Goal: Task Accomplishment & Management: Complete application form

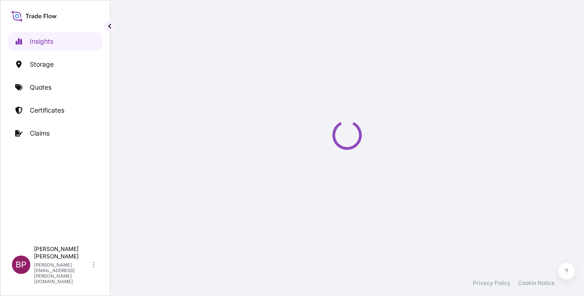
select select "2025"
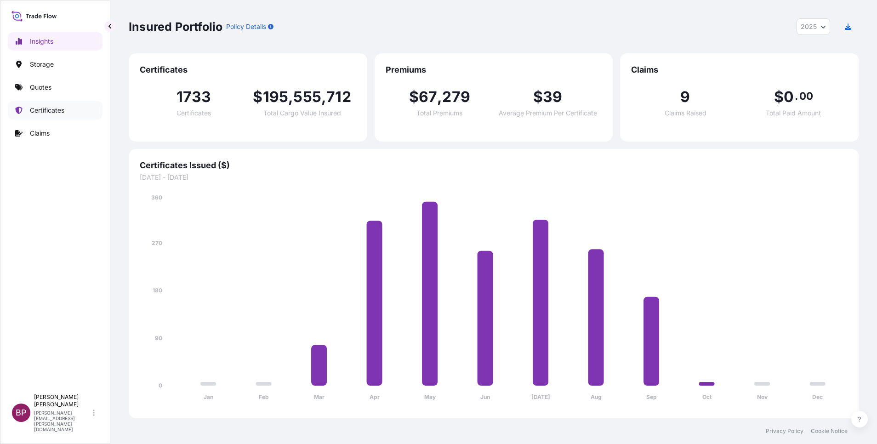
click at [57, 114] on p "Certificates" at bounding box center [47, 110] width 34 height 9
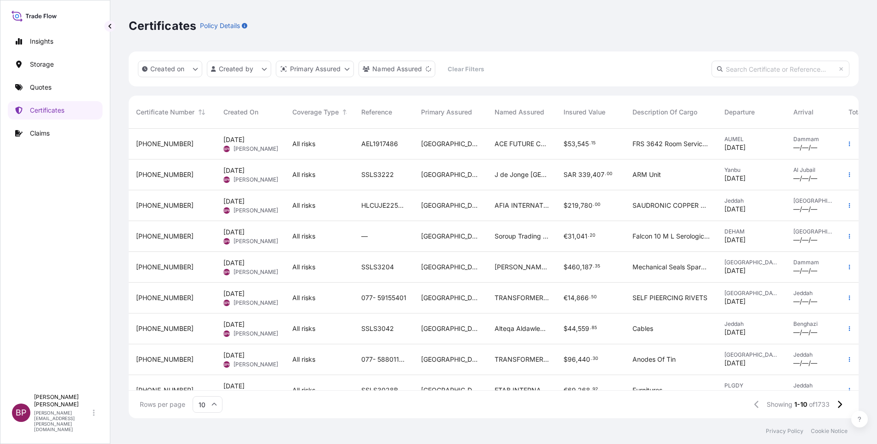
scroll to position [11, 11]
click at [464, 295] on div "Saudi Arabia" at bounding box center [451, 328] width 74 height 31
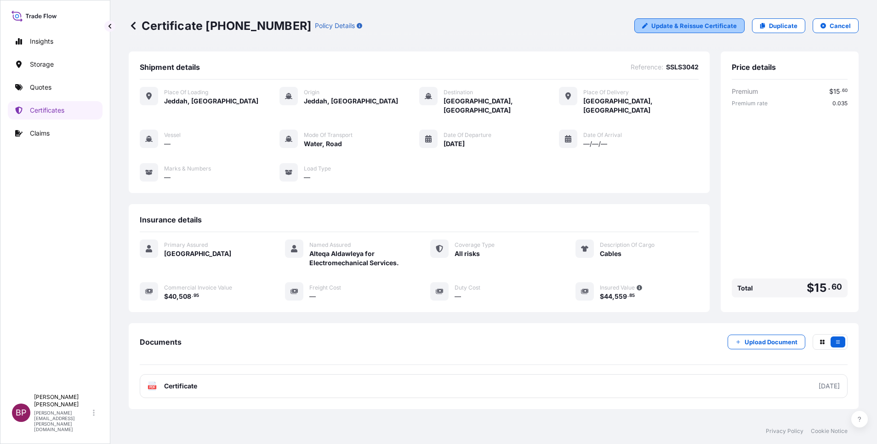
click at [584, 28] on p "Update & Reissue Certificate" at bounding box center [693, 25] width 85 height 9
select select "Road / Inland"
select select "Water"
select select "Road / Inland"
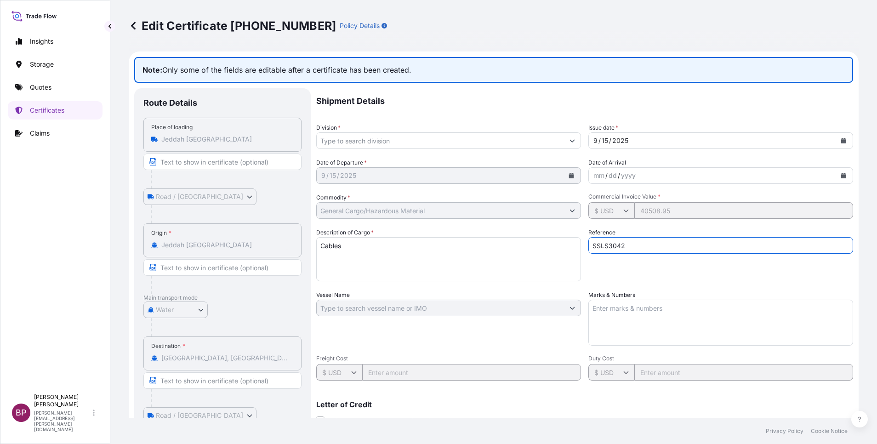
drag, startPoint x: 626, startPoint y: 244, endPoint x: 543, endPoint y: 240, distance: 83.3
click at [541, 240] on div "Shipment Details Division * Issue date * 9 / 15 / 2025 Date of Departure * 9 / …" at bounding box center [584, 307] width 537 height 438
paste input "BL:3100107216"
type input "BL:3100107216 SSLS3042"
drag, startPoint x: 355, startPoint y: 250, endPoint x: 306, endPoint y: 250, distance: 48.7
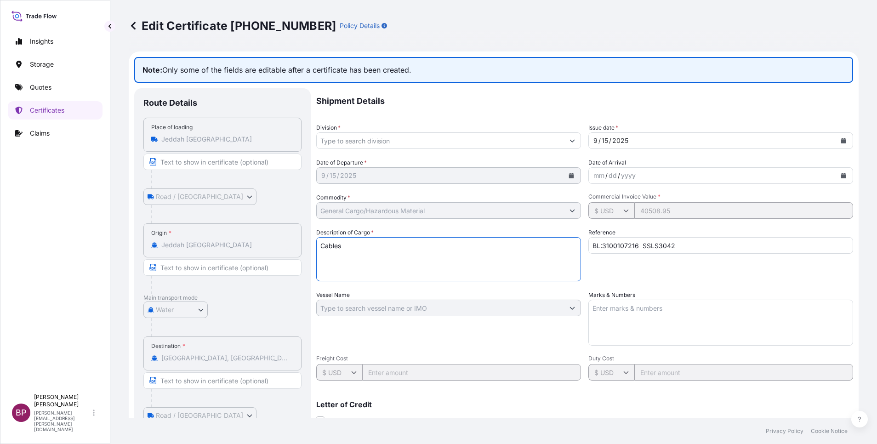
click at [305, 245] on div "Route Details Place of loading Jeddah Saudi Arabia Road / Inland Road / Inland …" at bounding box center [493, 320] width 719 height 464
paste textarea "HS:8544491000 Inv#100000189"
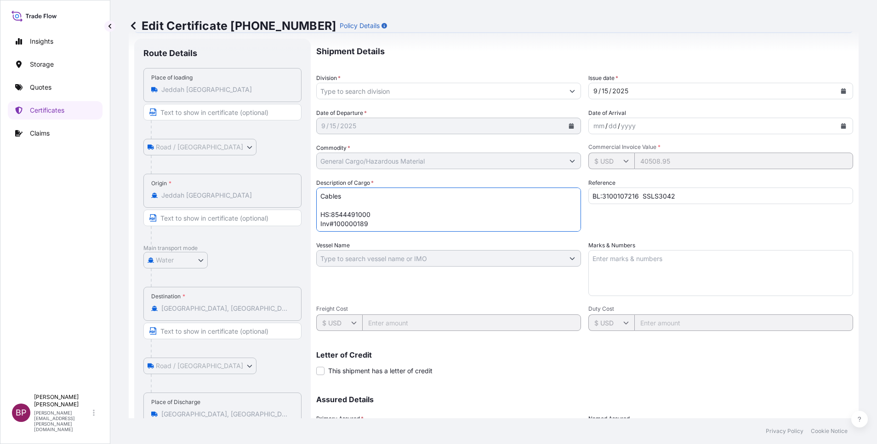
scroll to position [139, 0]
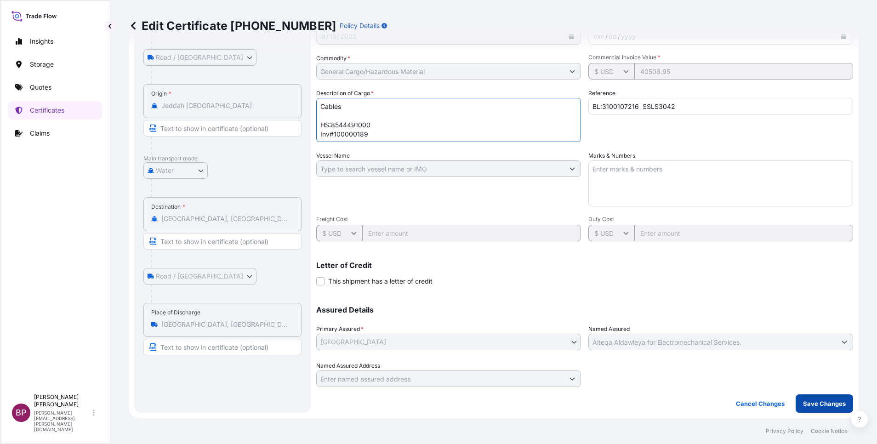
type textarea "Cables HS:8544491000 Inv#100000189"
click at [584, 295] on p "Save Changes" at bounding box center [824, 403] width 43 height 9
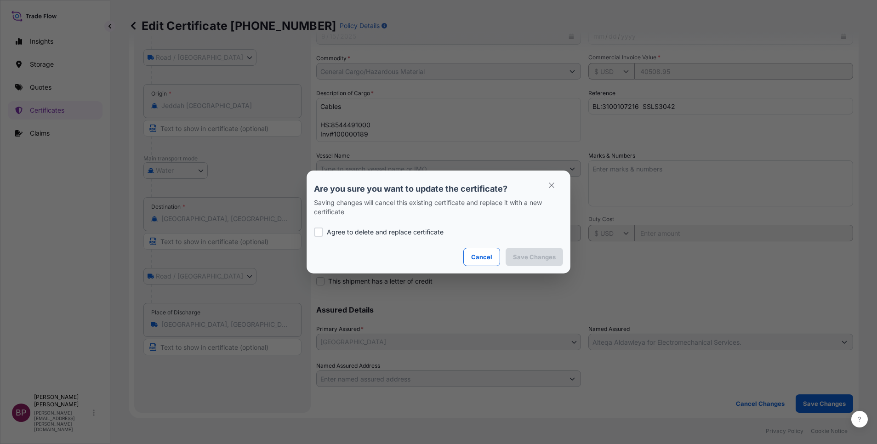
click at [354, 234] on p "Agree to delete and replace certificate" at bounding box center [385, 231] width 117 height 9
checkbox input "true"
click at [543, 259] on p "Save Changes" at bounding box center [534, 256] width 43 height 9
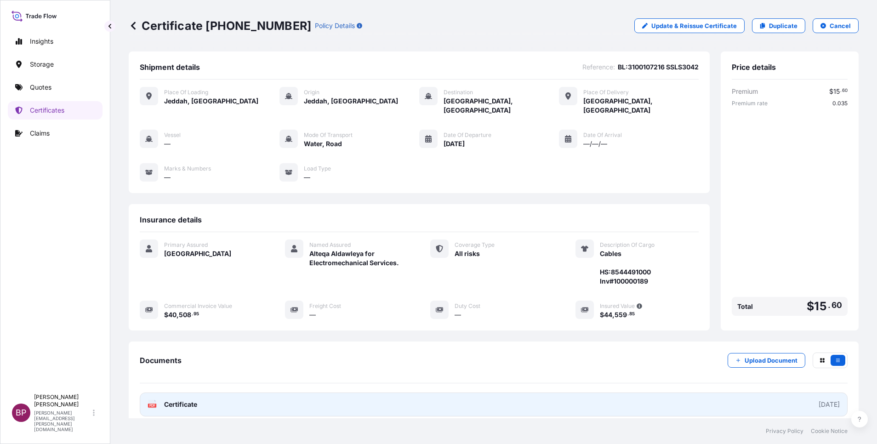
click at [183, 295] on span "Certificate" at bounding box center [180, 404] width 33 height 9
